Goal: Communication & Community: Participate in discussion

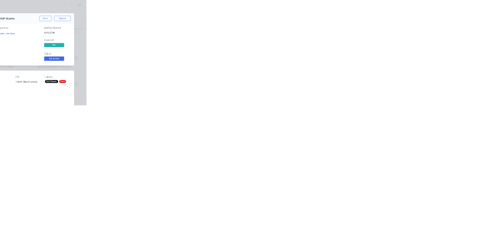
click at [417, 45] on button "Close" at bounding box center [403, 43] width 28 height 12
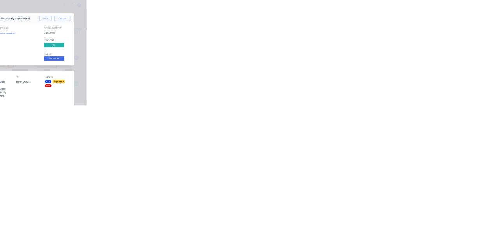
click at [417, 43] on button "Close" at bounding box center [403, 43] width 28 height 12
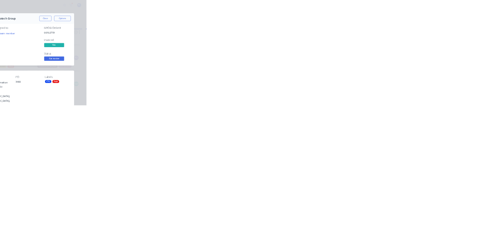
click at [417, 44] on button "Close" at bounding box center [403, 43] width 28 height 12
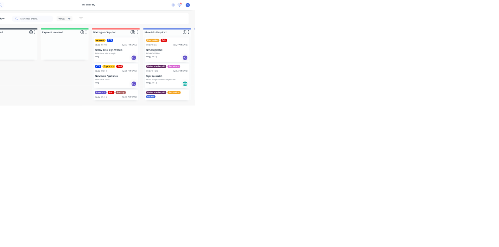
click at [318, 182] on div "CTS Edge work Paid Order #1814 02:51 PM 08/10/25 Newmans Appliance PO #2mm HDPE…" at bounding box center [313, 177] width 104 height 57
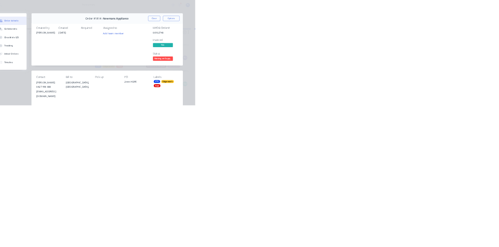
click at [417, 44] on button "Close" at bounding box center [403, 43] width 28 height 12
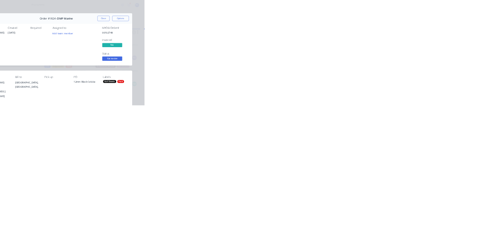
click at [81, 67] on div "Collaborate" at bounding box center [66, 68] width 31 height 7
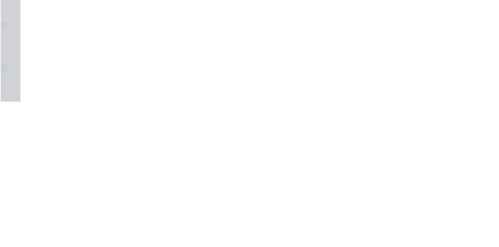
click at [351, 230] on div at bounding box center [251, 225] width 200 height 8
click at [438, 231] on button "Send" at bounding box center [423, 225] width 31 height 12
click at [417, 42] on button "Close" at bounding box center [403, 43] width 28 height 12
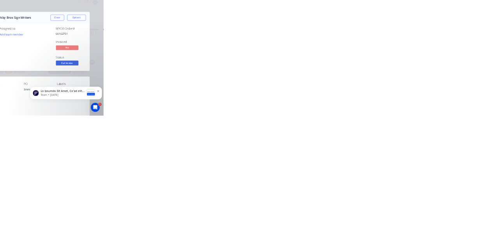
click at [81, 68] on div "Collaborate" at bounding box center [66, 68] width 31 height 7
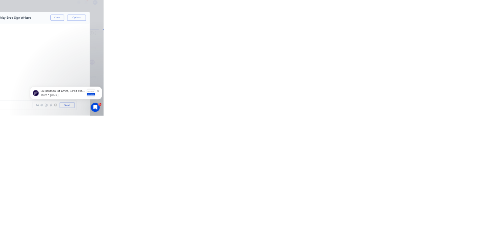
click at [351, 230] on div at bounding box center [251, 225] width 200 height 8
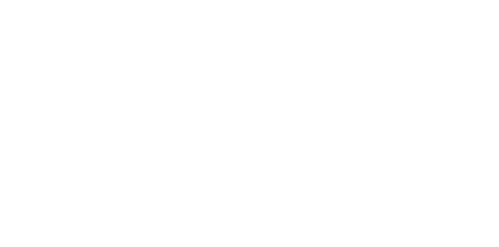
click at [438, 231] on button "Send" at bounding box center [423, 225] width 31 height 12
click at [417, 43] on button "Close" at bounding box center [403, 43] width 28 height 12
click at [81, 65] on div "Collaborate" at bounding box center [66, 68] width 31 height 7
click at [351, 230] on div at bounding box center [251, 225] width 200 height 8
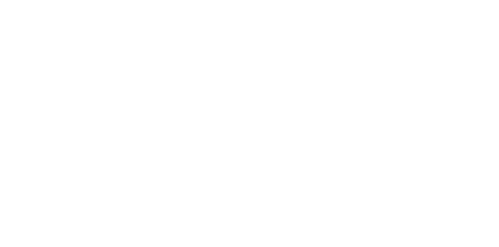
click at [351, 230] on div "@k" at bounding box center [251, 225] width 200 height 8
click at [438, 231] on button "Send" at bounding box center [423, 225] width 31 height 12
click at [417, 41] on button "Close" at bounding box center [403, 43] width 28 height 12
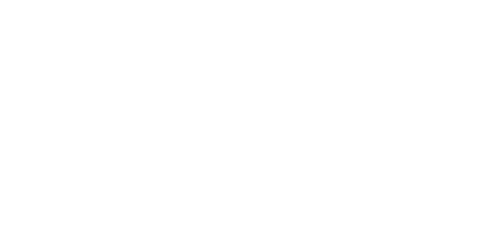
click at [103, 55] on button "Order details" at bounding box center [66, 48] width 74 height 19
click at [81, 71] on div "Collaborate" at bounding box center [66, 68] width 31 height 7
click at [351, 230] on div at bounding box center [251, 225] width 200 height 8
click at [438, 231] on button "Send" at bounding box center [423, 225] width 31 height 12
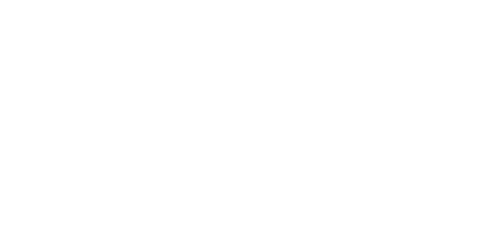
click at [417, 43] on button "Close" at bounding box center [403, 43] width 28 height 12
click at [81, 65] on div "Collaborate" at bounding box center [66, 68] width 31 height 7
click at [417, 40] on button "Close" at bounding box center [403, 43] width 28 height 12
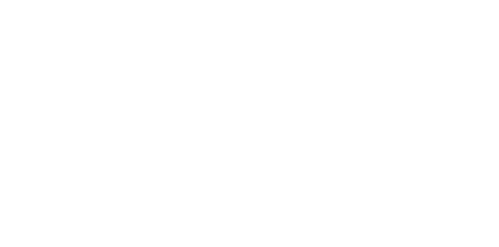
click at [81, 68] on div "Collaborate" at bounding box center [66, 68] width 31 height 7
click at [351, 230] on div at bounding box center [251, 225] width 200 height 8
click at [438, 231] on button "Send" at bounding box center [423, 225] width 31 height 12
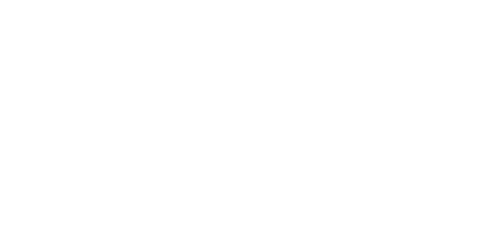
click at [417, 40] on button "Close" at bounding box center [403, 43] width 28 height 12
